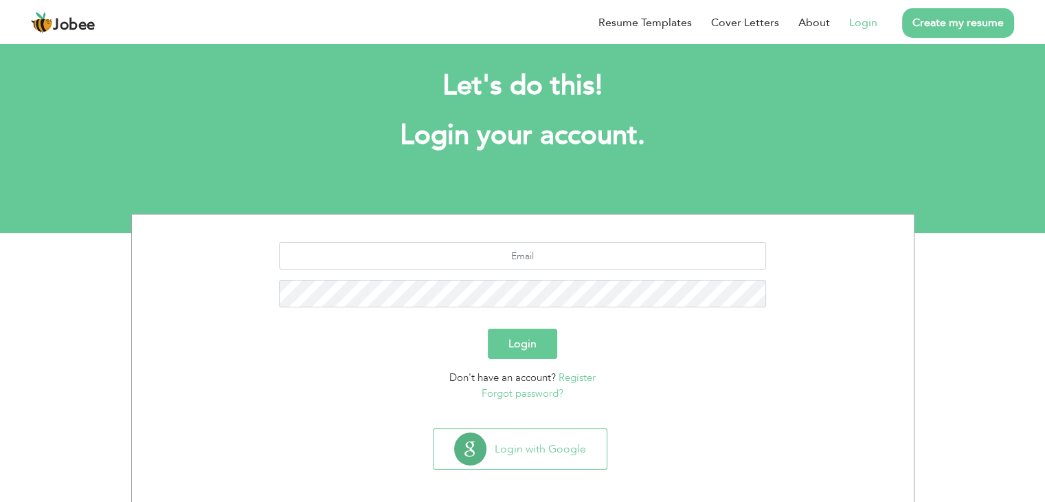
scroll to position [19, 0]
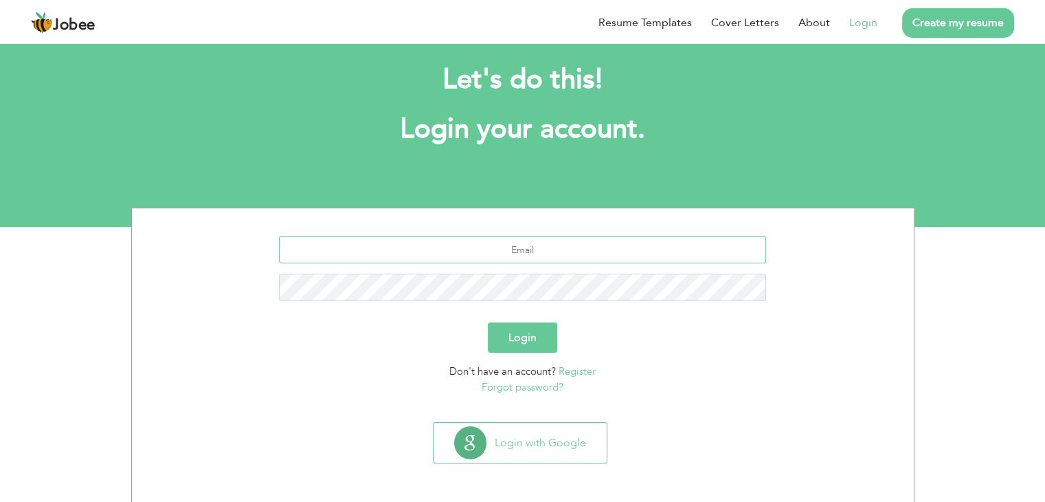
click at [477, 256] on input "text" at bounding box center [522, 249] width 487 height 27
click at [866, 23] on link "Login" at bounding box center [863, 22] width 28 height 16
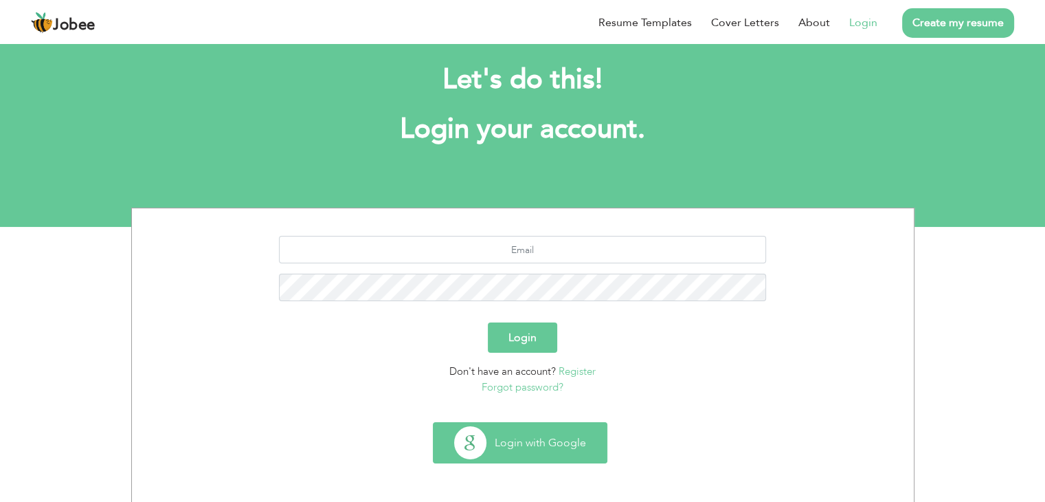
click at [539, 439] on button "Login with Google" at bounding box center [520, 443] width 173 height 40
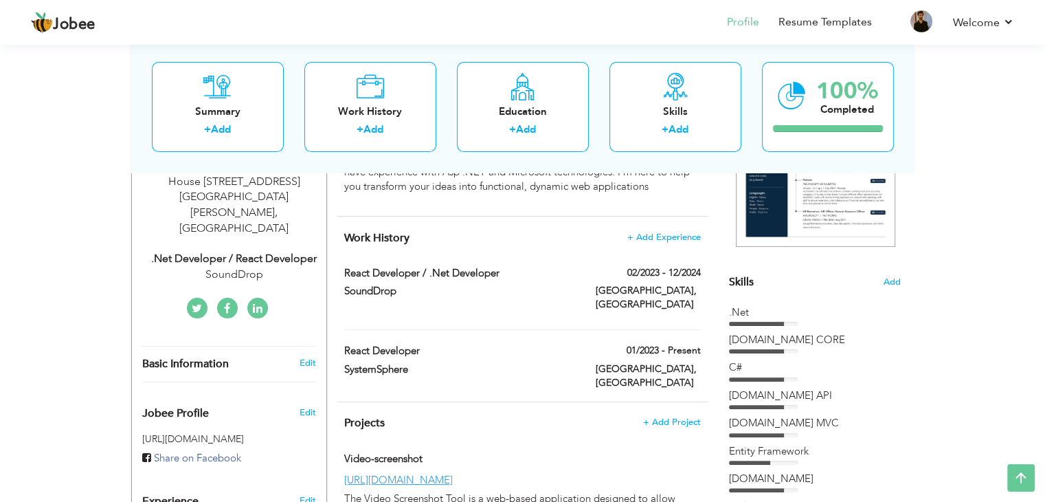
scroll to position [275, 0]
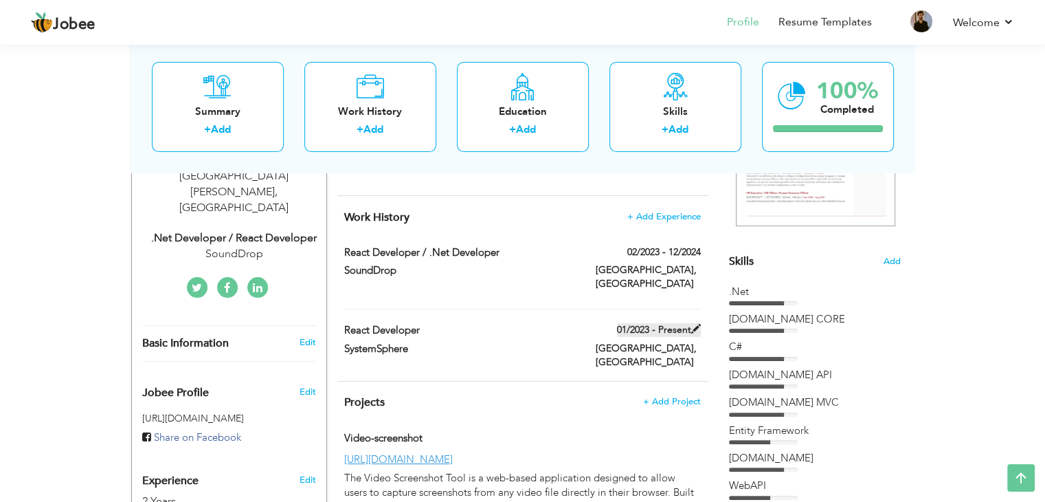
click at [695, 324] on span at bounding box center [696, 329] width 10 height 10
type input "React Developer"
type input "SystemSphere"
type input "01/2023"
type input "[GEOGRAPHIC_DATA]"
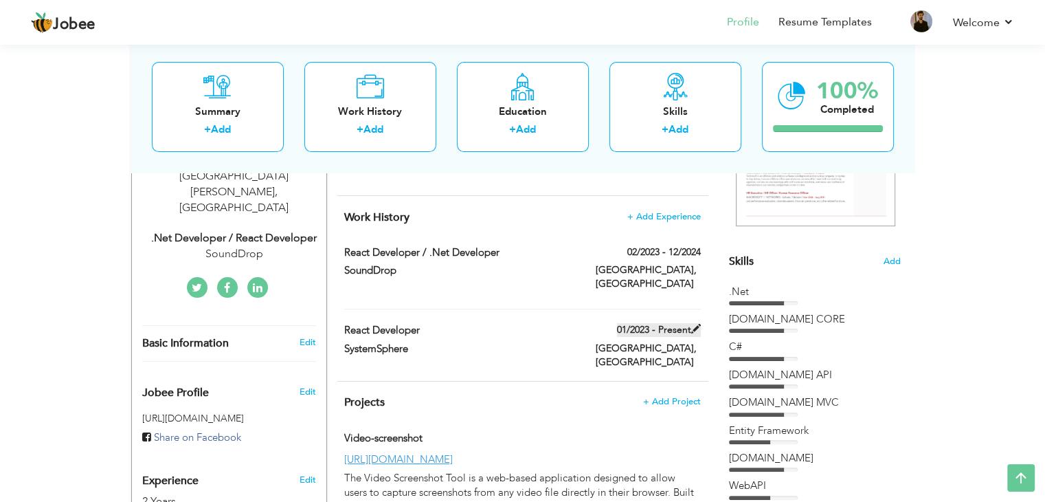
type input "[GEOGRAPHIC_DATA]"
checkbox input "true"
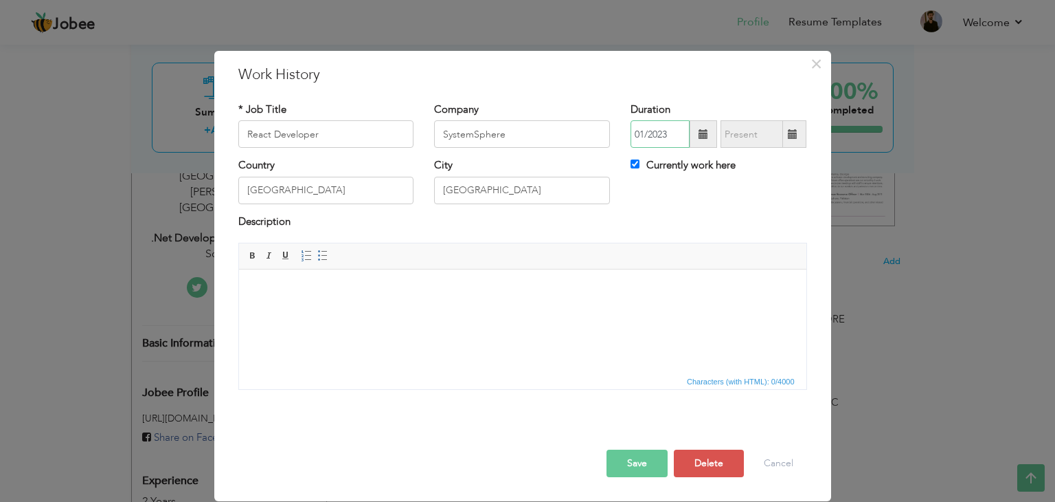
click at [642, 135] on input "01/2023" at bounding box center [660, 133] width 59 height 27
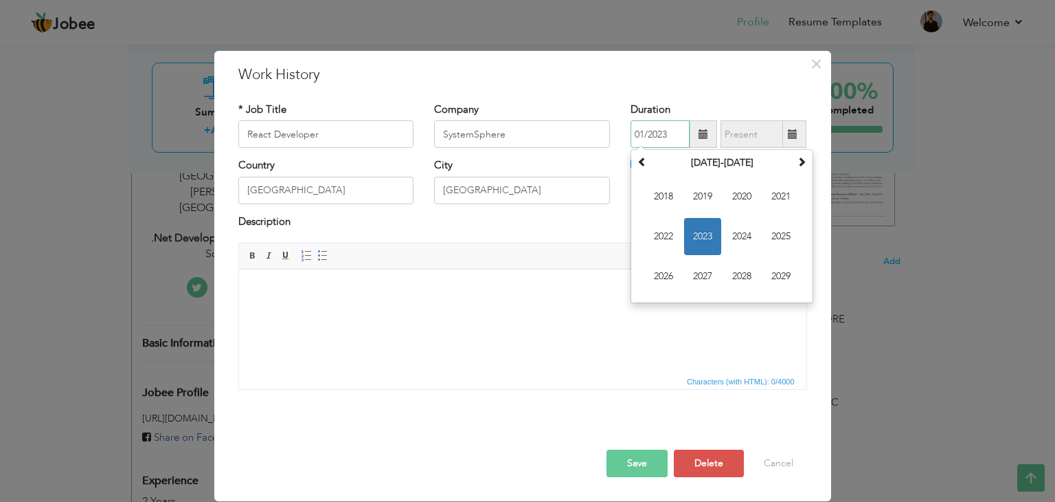
click at [644, 135] on input "01/2023" at bounding box center [660, 133] width 59 height 27
type input "02/2023"
click at [539, 291] on body at bounding box center [522, 290] width 540 height 14
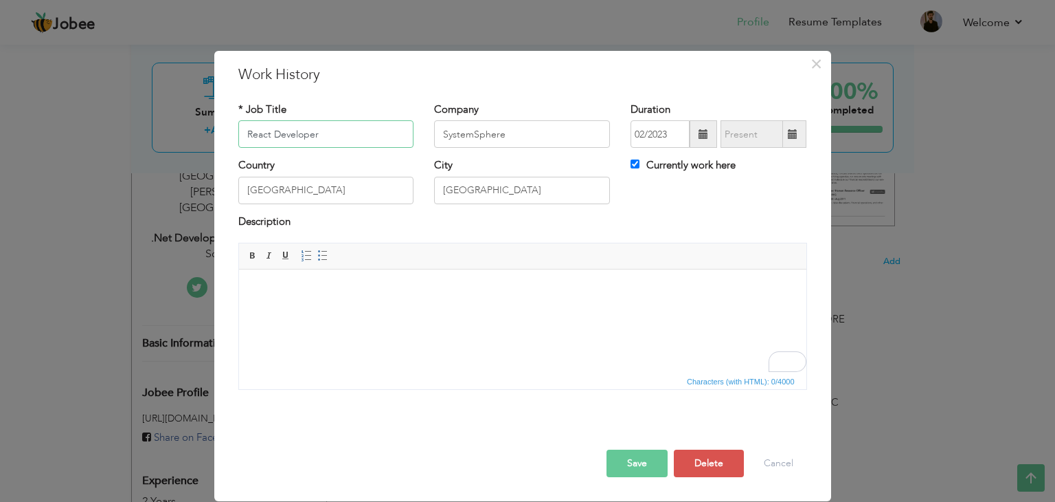
click at [351, 133] on input "React Developer" at bounding box center [326, 133] width 176 height 27
click at [308, 134] on input ".Net / React Developer" at bounding box center [326, 133] width 176 height 27
paste input "ET Developer"
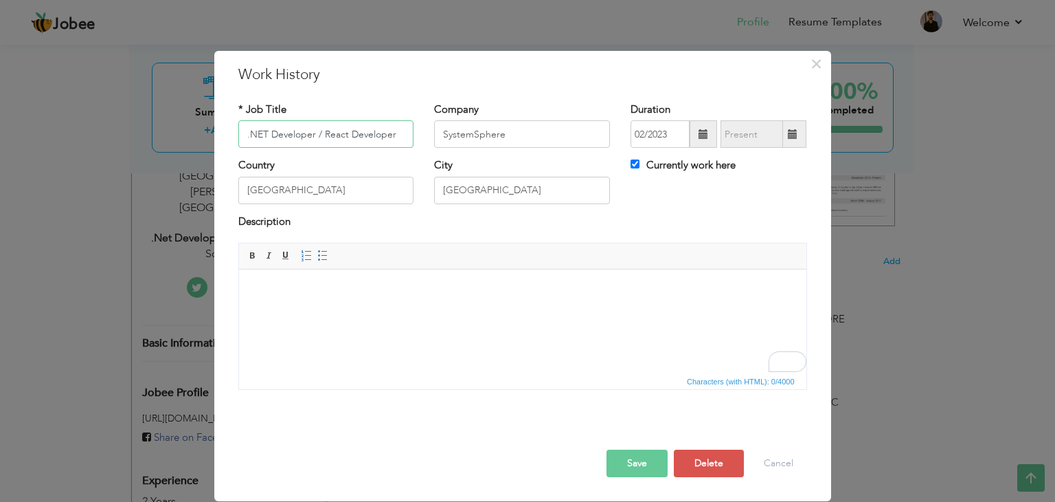
type input ".NET Developer / React Developer"
click at [640, 453] on button "Save" at bounding box center [637, 462] width 61 height 27
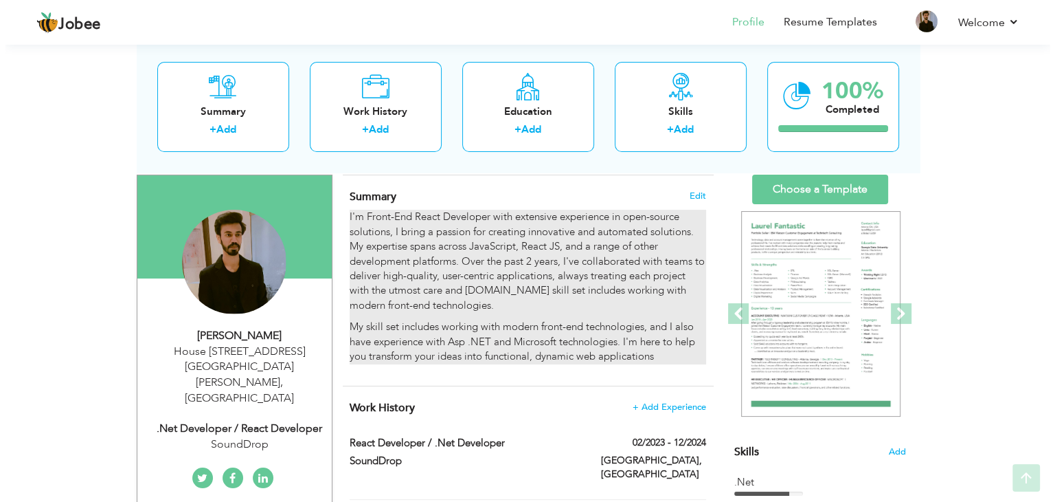
scroll to position [137, 0]
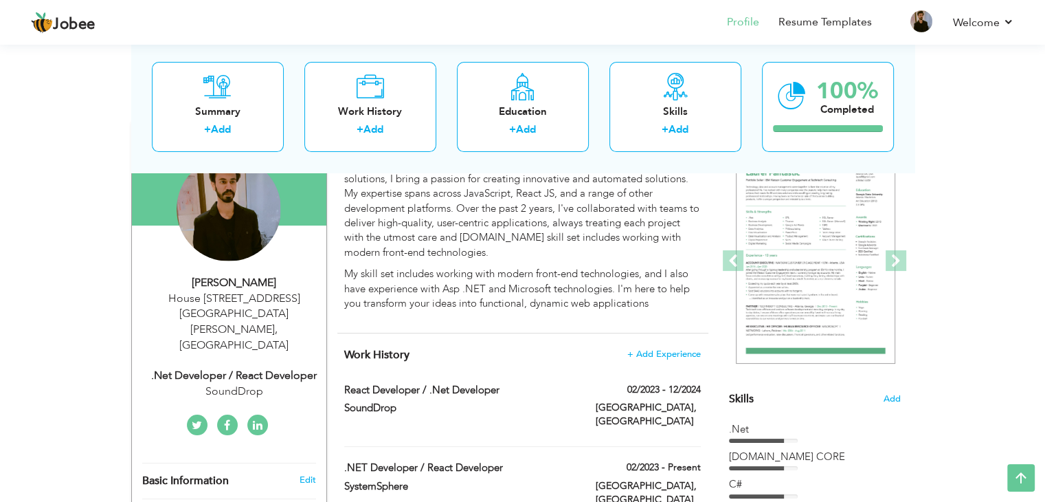
click at [242, 303] on div "House 567 L block johar town lahore , Pakistan" at bounding box center [234, 322] width 184 height 63
type input "Zaigum"
type input "Naseem"
type input "03086932491"
select select "number:166"
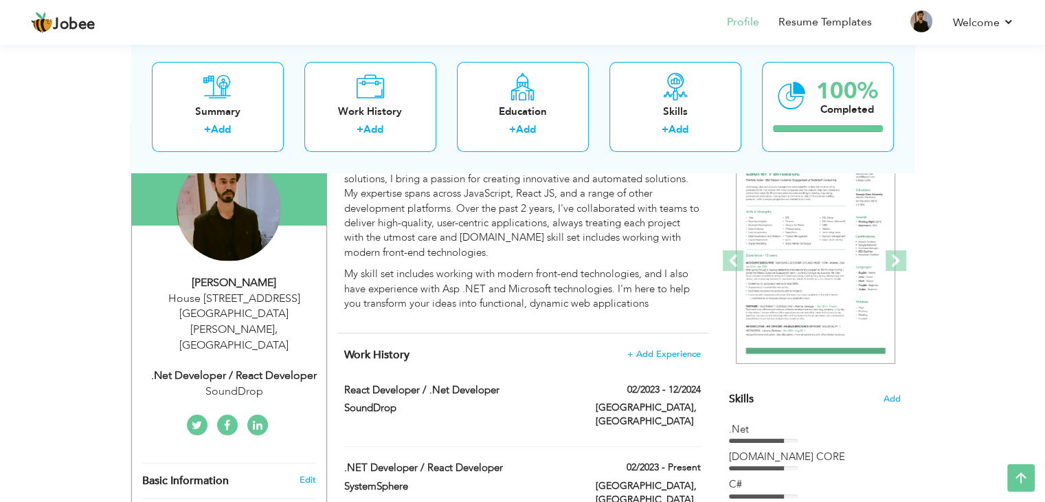
type input "House [STREET_ADDRESS][GEOGRAPHIC_DATA][PERSON_NAME]"
select select "number:4"
type input "SoundDrop"
type input ".Net Developer / React Developer"
type input "www.linkedin.com/in/zaigum-naseem-b317ab28a"
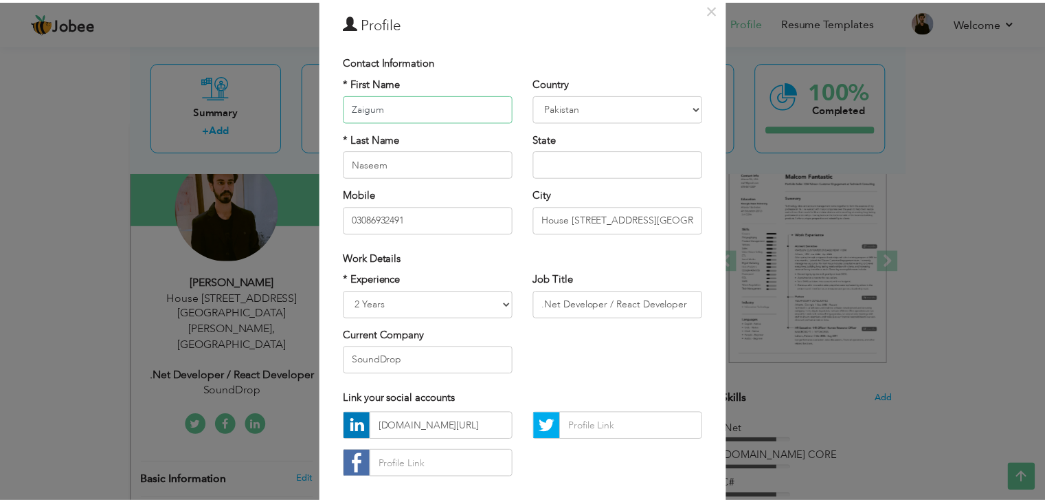
scroll to position [124, 0]
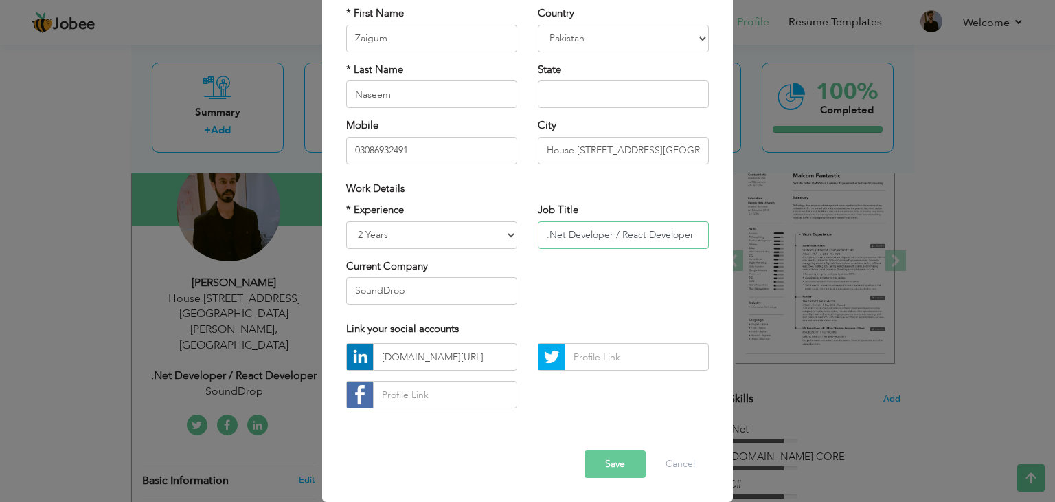
click at [611, 232] on input ".Net Developer / React Developer" at bounding box center [623, 234] width 171 height 27
paste input "ET"
type input ".NET Developer / React Developer"
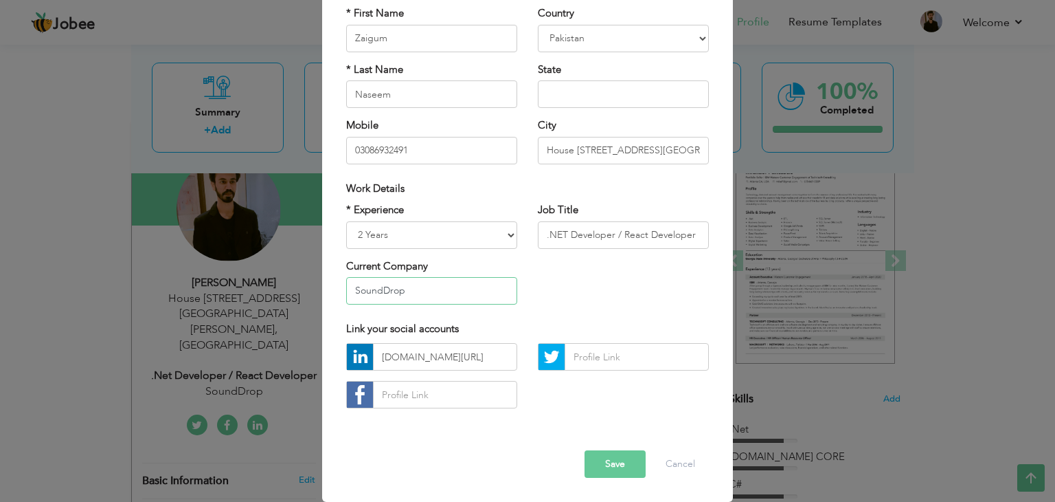
click at [387, 286] on input "SoundDrop" at bounding box center [431, 290] width 171 height 27
paste input "ystemSphere"
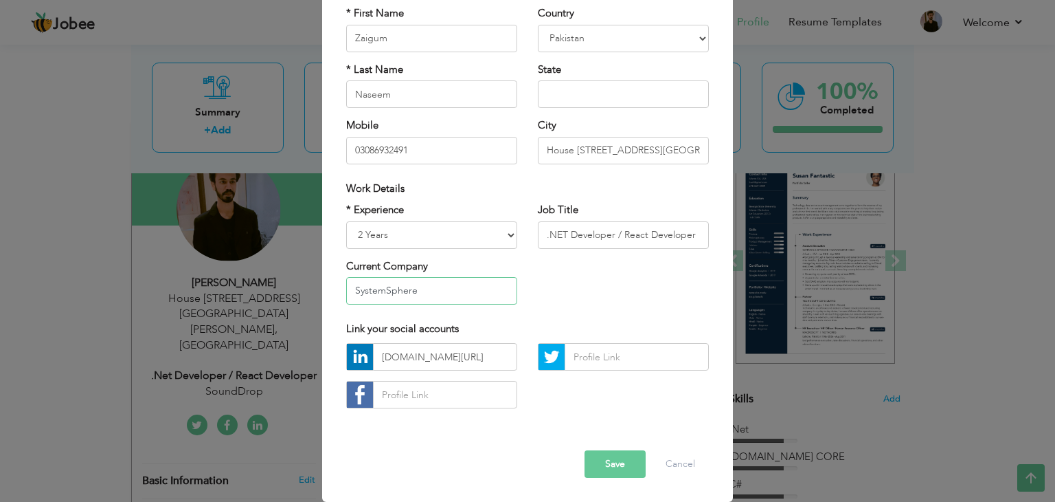
type input "SystemSphere"
click at [605, 462] on button "Save" at bounding box center [615, 463] width 61 height 27
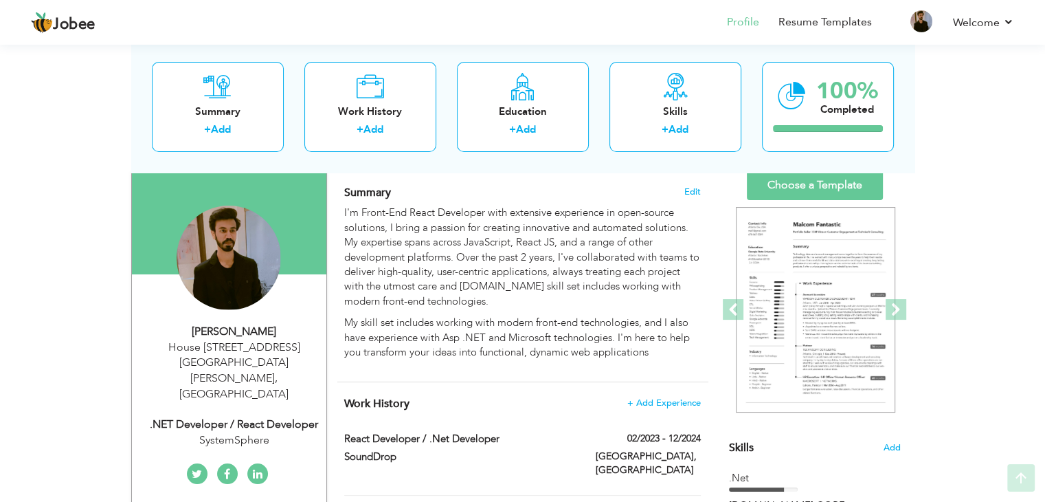
scroll to position [206, 0]
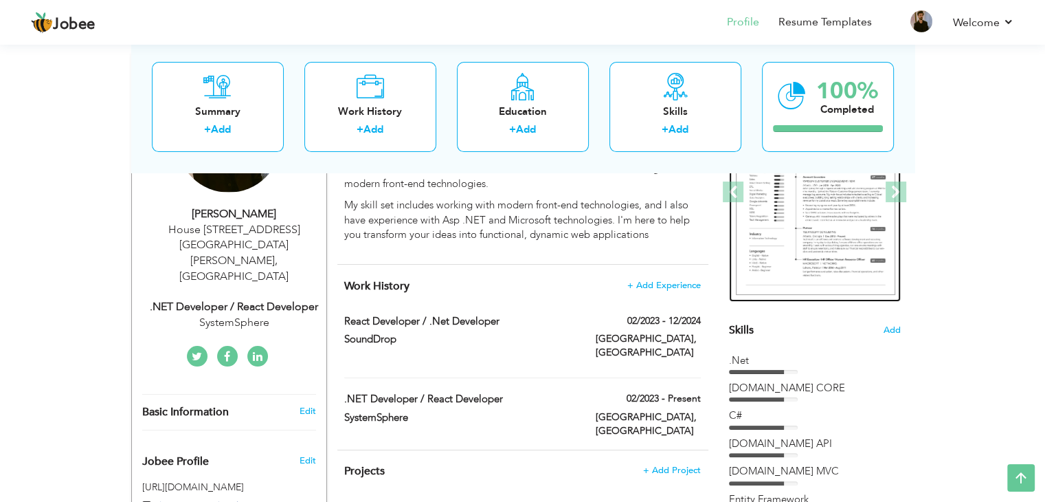
click at [863, 208] on img at bounding box center [815, 192] width 159 height 206
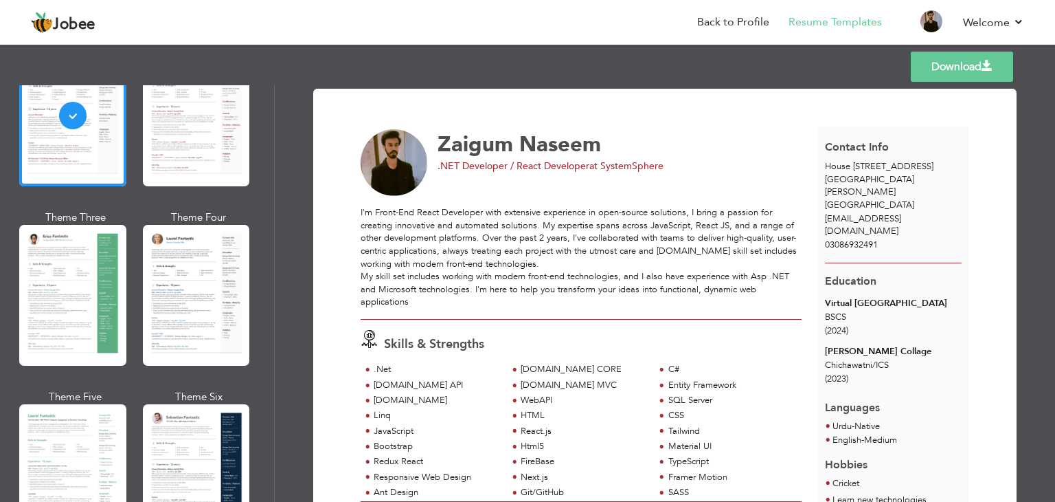
scroll to position [344, 0]
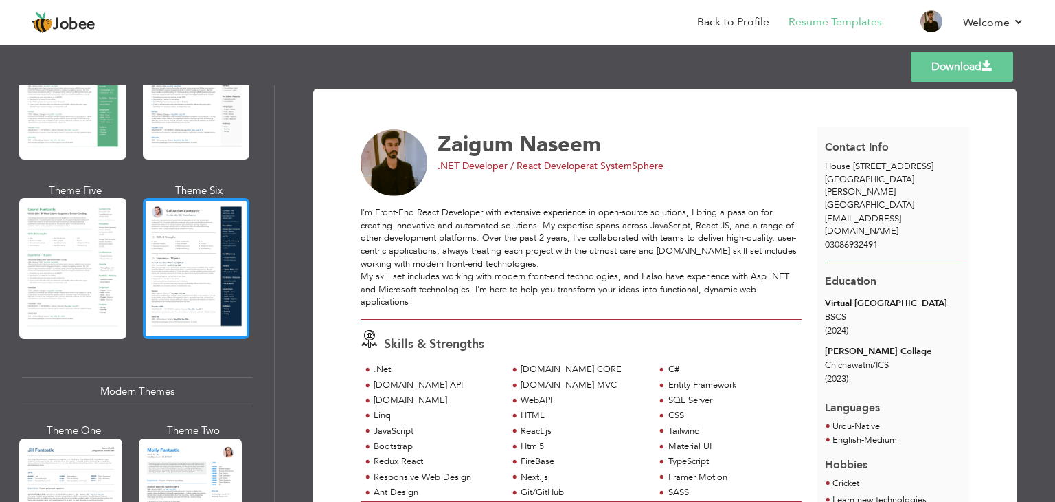
click at [192, 241] on div at bounding box center [196, 268] width 107 height 141
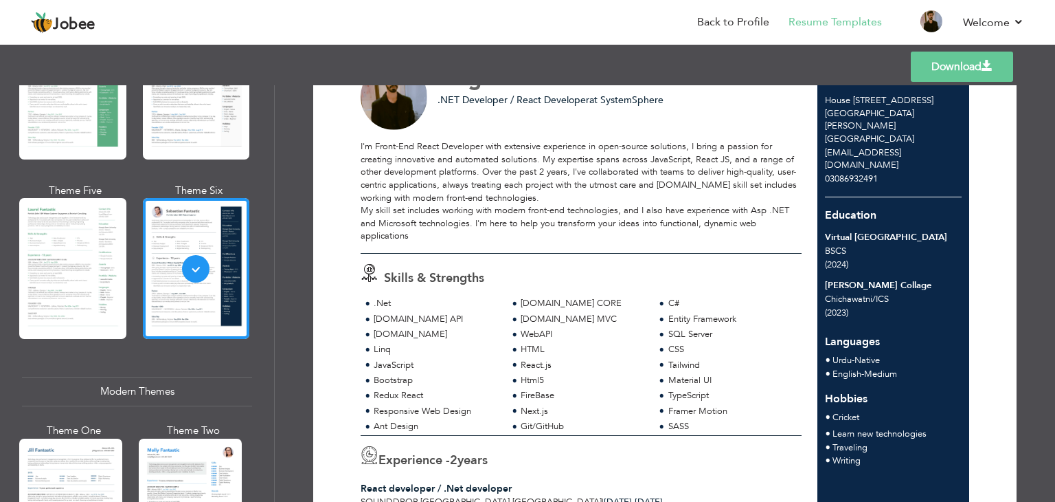
scroll to position [0, 0]
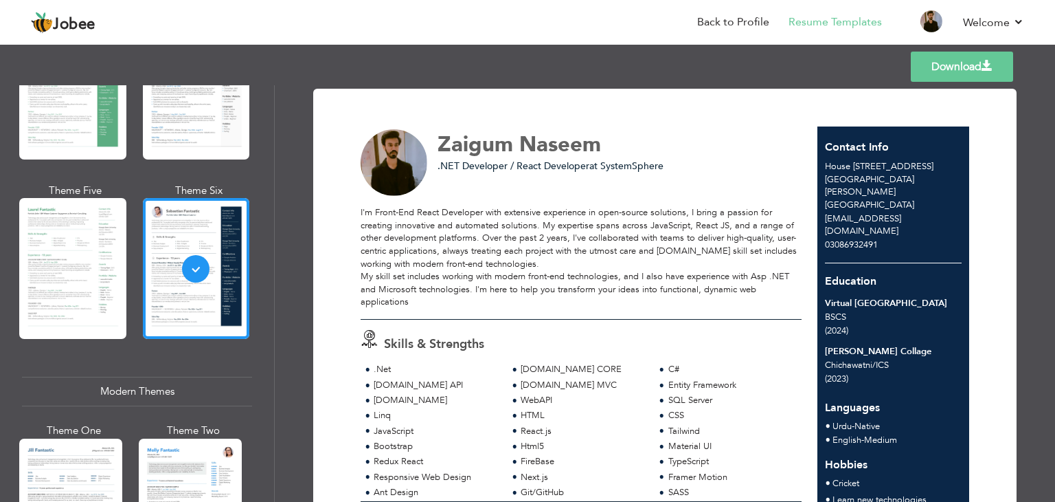
click at [949, 65] on link "Download" at bounding box center [962, 67] width 102 height 30
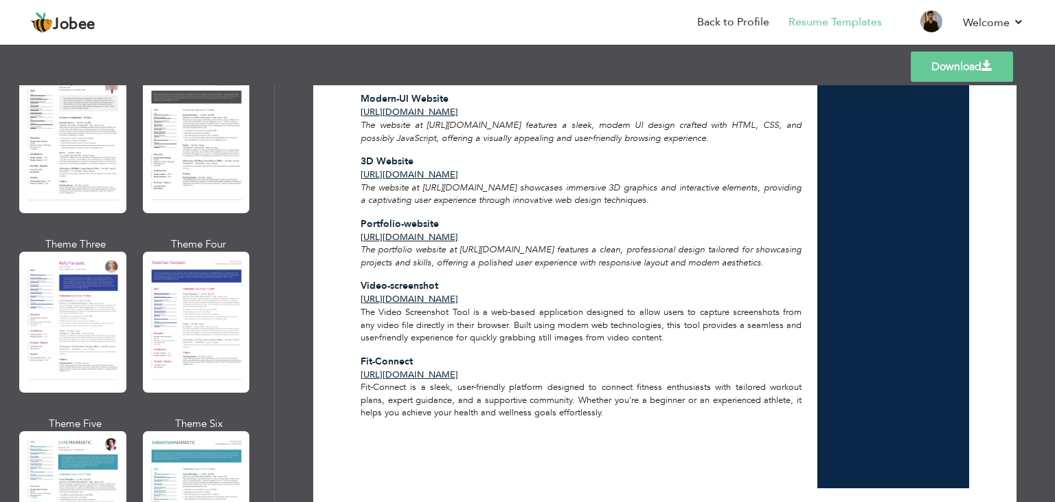
scroll to position [684, 0]
